Goal: Information Seeking & Learning: Learn about a topic

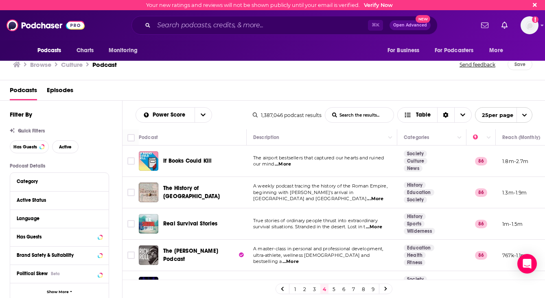
click at [315, 85] on div "Podcasts Episodes" at bounding box center [274, 91] width 529 height 17
click at [79, 64] on h1 "Culture" at bounding box center [72, 65] width 22 height 8
click at [78, 64] on h1 "Culture" at bounding box center [72, 65] width 22 height 8
click at [83, 55] on span "Charts" at bounding box center [86, 50] width 18 height 11
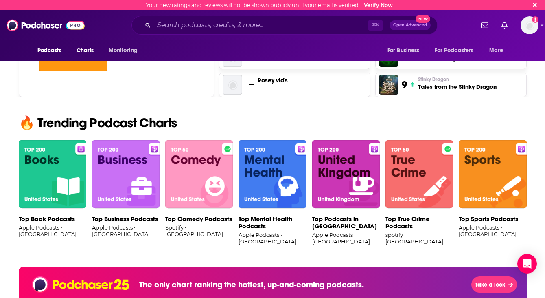
scroll to position [460, 0]
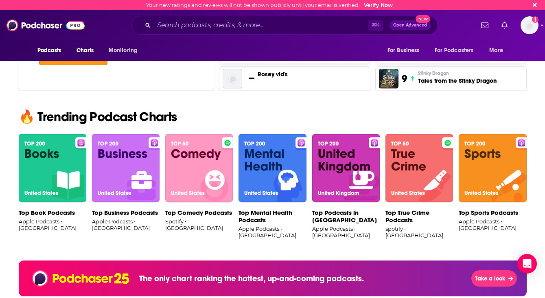
click at [194, 181] on img at bounding box center [199, 168] width 68 height 68
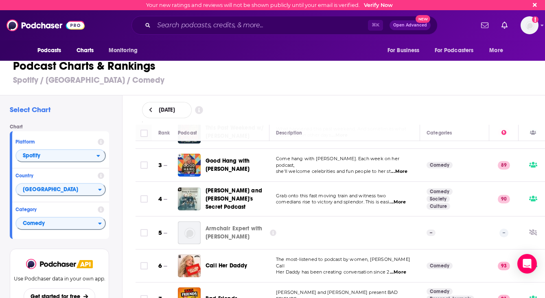
scroll to position [57, 0]
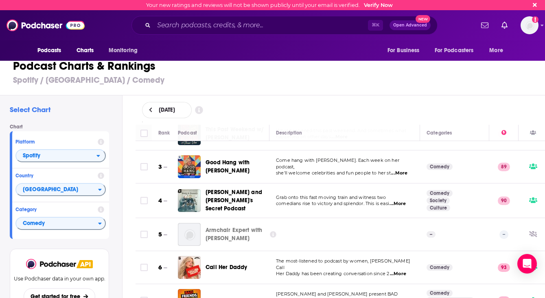
click at [401, 208] on td "Grab onto this fast moving train and witness two comedians rise to victory and …" at bounding box center [344, 200] width 151 height 35
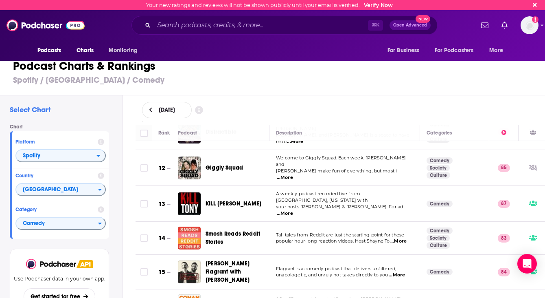
scroll to position [359, 0]
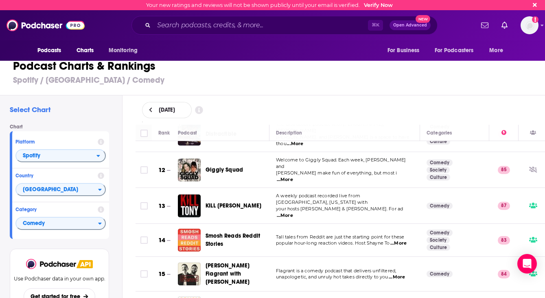
click at [293, 212] on span "...More" at bounding box center [285, 215] width 16 height 7
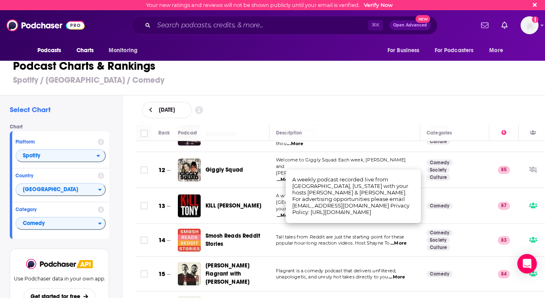
click at [377, 256] on td "Flagrant is a comedy podcast that delivers unfiltered, unapologetic, and unruly…" at bounding box center [344, 273] width 151 height 35
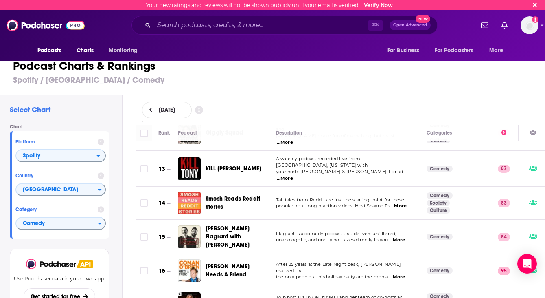
scroll to position [451, 0]
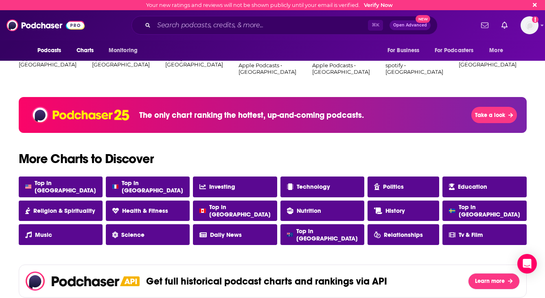
scroll to position [623, 0]
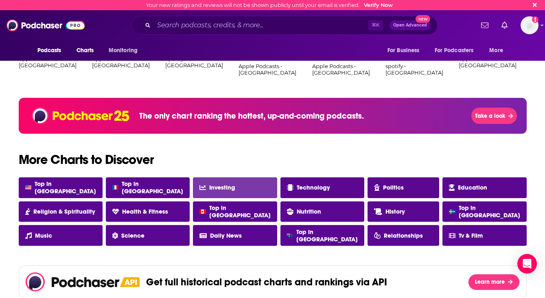
click at [243, 184] on link "Investing" at bounding box center [235, 187] width 84 height 21
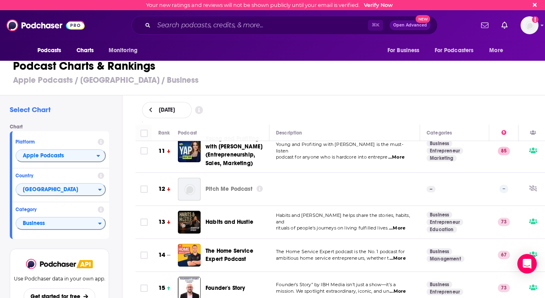
scroll to position [393, 0]
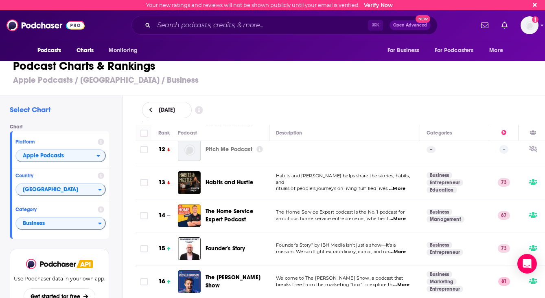
click at [399, 248] on span "...More" at bounding box center [398, 251] width 16 height 7
click at [218, 245] on span "Founder's Story" at bounding box center [226, 248] width 40 height 7
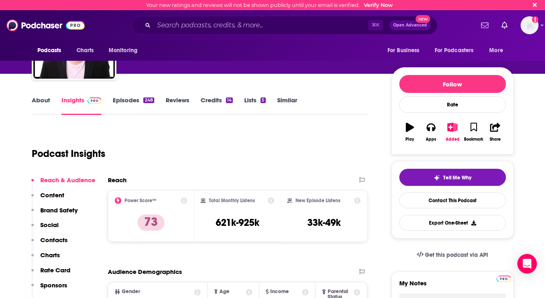
scroll to position [59, 0]
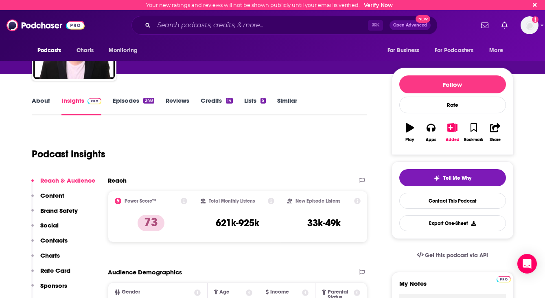
click at [129, 99] on link "Episodes 248" at bounding box center [133, 105] width 41 height 19
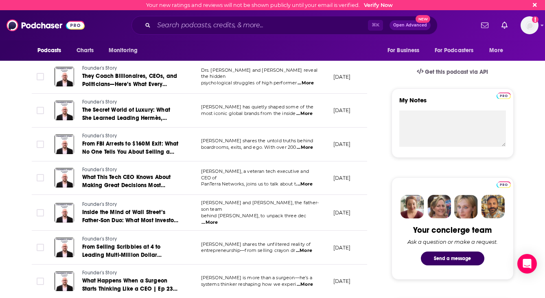
scroll to position [243, 0]
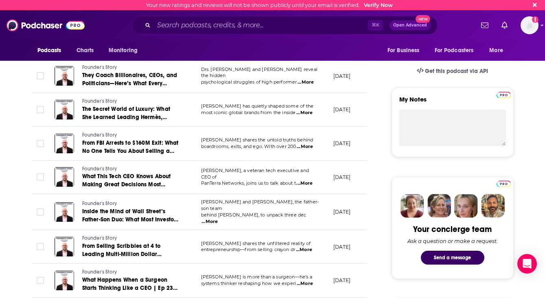
click at [304, 248] on span "...More" at bounding box center [304, 249] width 16 height 7
click at [328, 187] on td "[DATE]" at bounding box center [353, 177] width 53 height 34
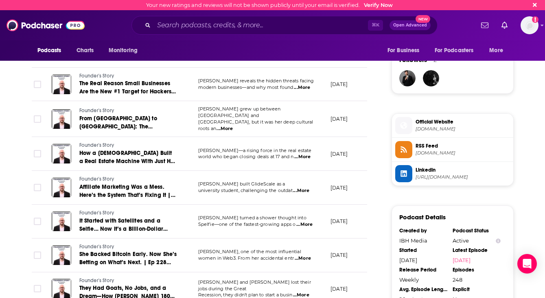
scroll to position [607, 0]
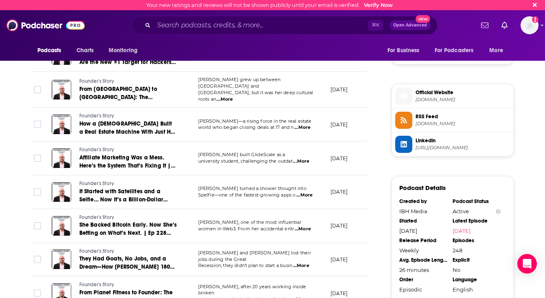
click at [303, 226] on span "...More" at bounding box center [303, 229] width 16 height 7
click at [329, 196] on td "[DATE]" at bounding box center [350, 192] width 53 height 34
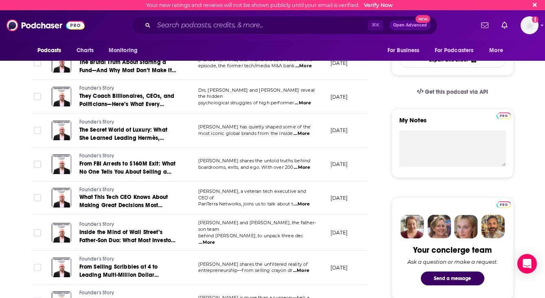
scroll to position [0, 0]
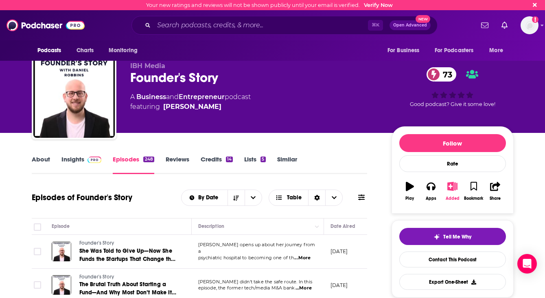
click at [449, 186] on icon "button" at bounding box center [452, 186] width 10 height 9
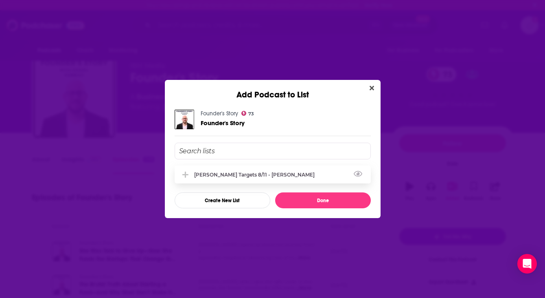
click at [297, 171] on div "[PERSON_NAME] Targets 8/11 - [PERSON_NAME]" at bounding box center [273, 174] width 196 height 18
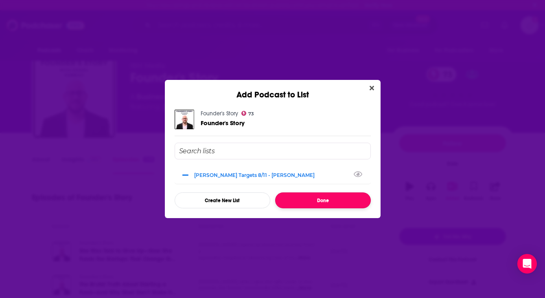
click at [332, 204] on button "Done" at bounding box center [323, 200] width 96 height 16
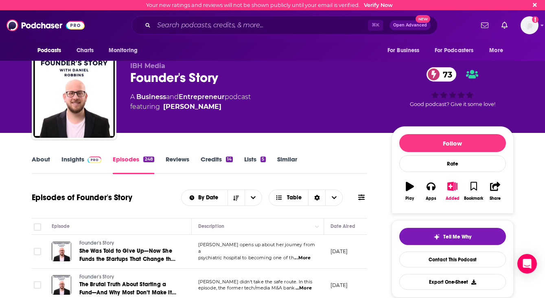
click at [353, 168] on div "About Insights Episodes 248 Reviews Credits 14 Lists 5 Similar" at bounding box center [200, 164] width 336 height 20
